Goal: Task Accomplishment & Management: Manage account settings

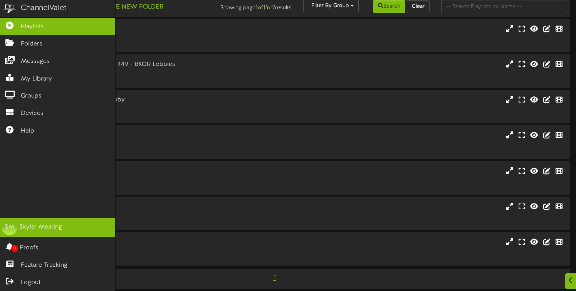
scroll to position [15, 0]
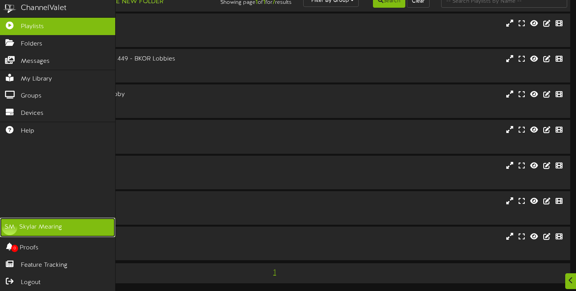
click at [40, 225] on div "[PERSON_NAME]" at bounding box center [40, 227] width 43 height 9
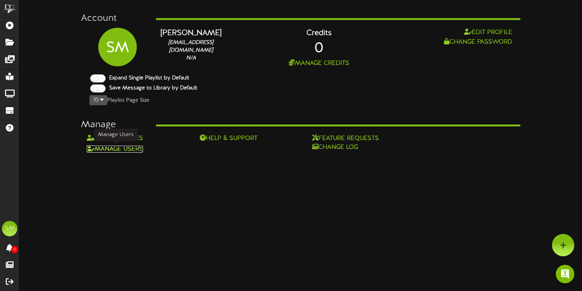
click at [128, 148] on link "Manage Users" at bounding box center [115, 149] width 56 height 7
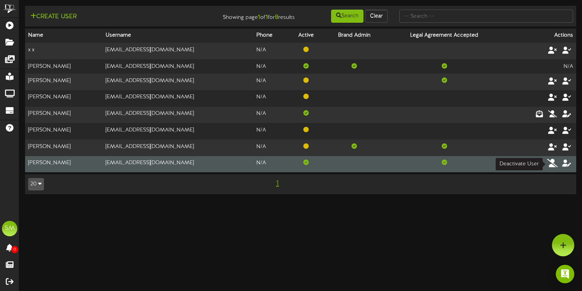
click at [551, 165] on icon at bounding box center [552, 163] width 11 height 8
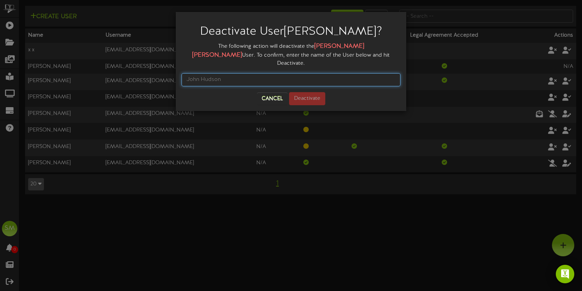
click at [252, 73] on input "text" at bounding box center [291, 79] width 219 height 13
type input "n"
type input "[PERSON_NAME]"
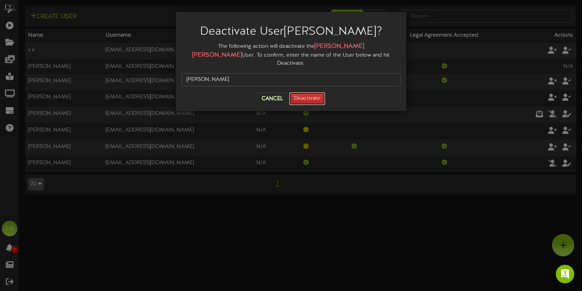
click at [304, 92] on button "Deactivate" at bounding box center [307, 98] width 36 height 13
